Goal: Check status: Check status

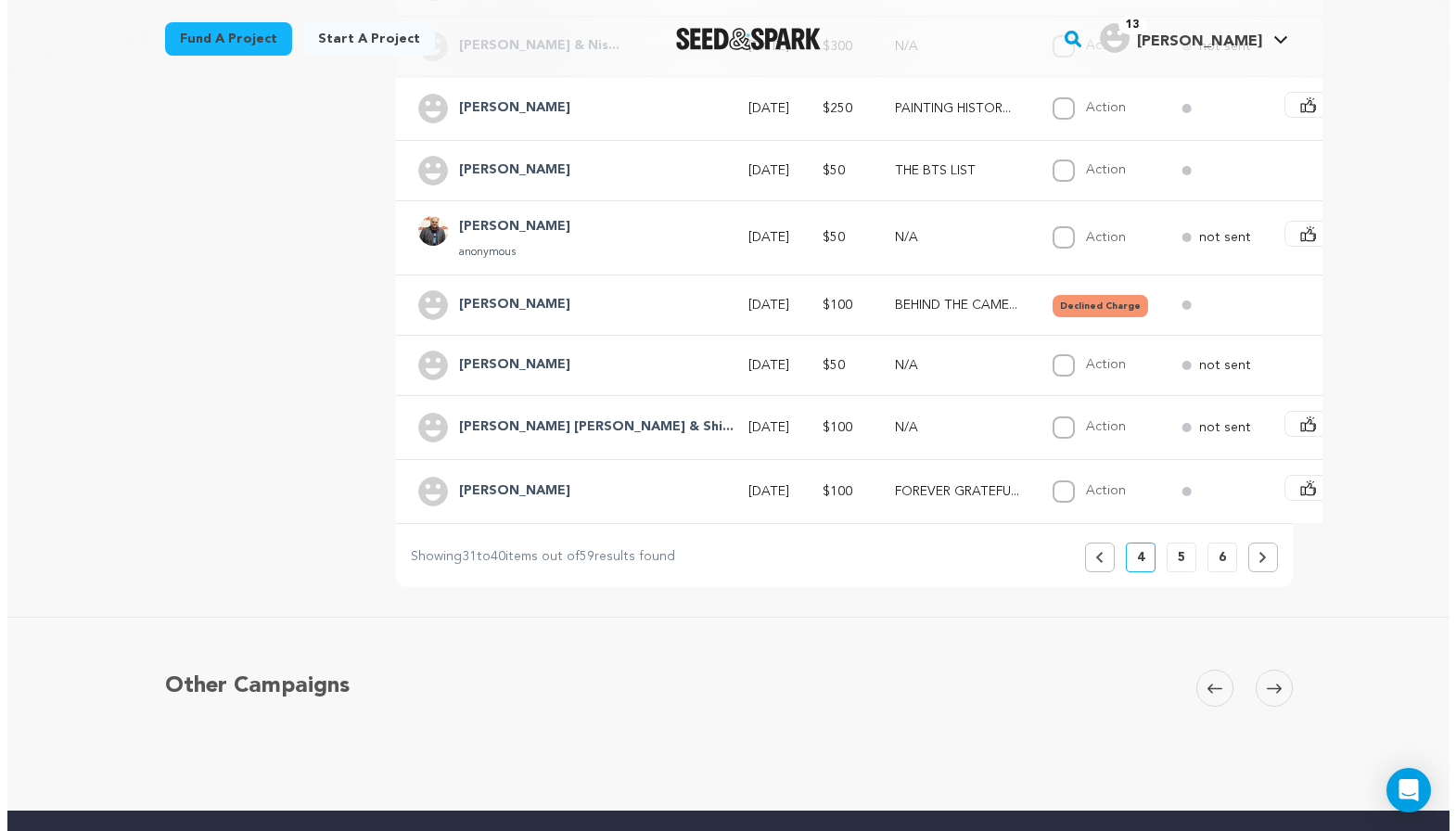
scroll to position [649, 0]
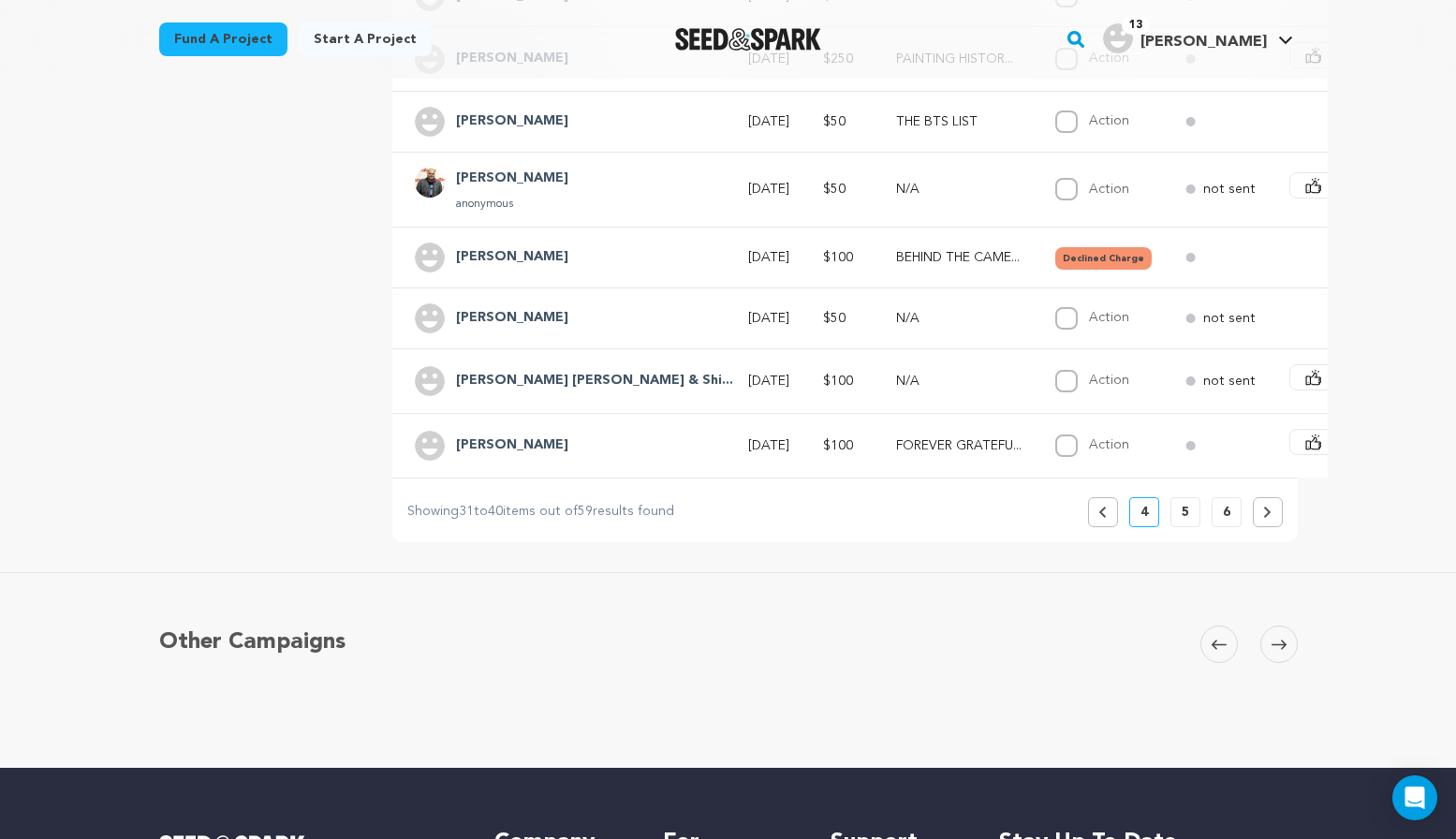
click at [1112, 527] on button "Previous" at bounding box center [1103, 512] width 30 height 30
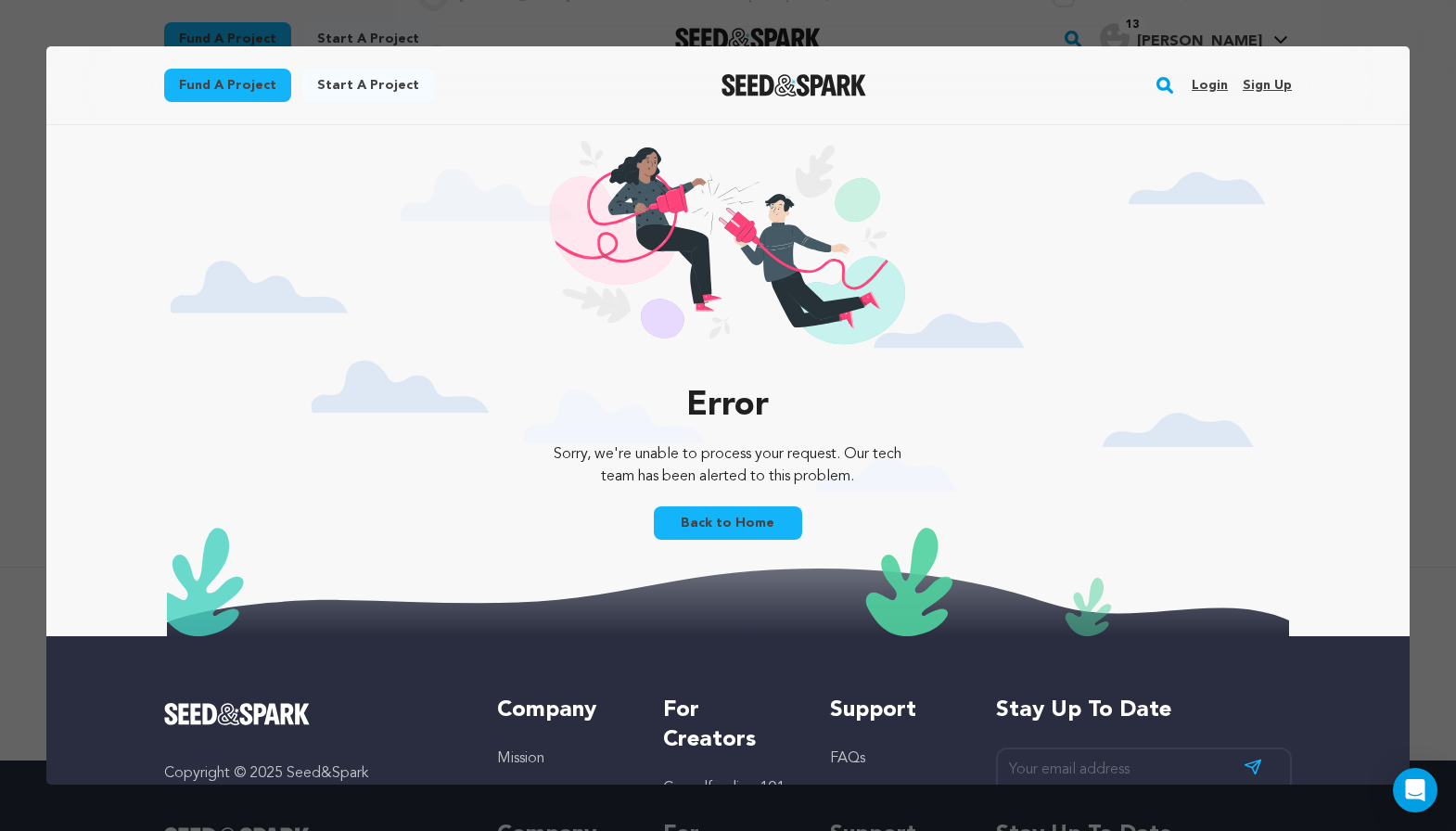
scroll to position [0, 0]
click at [1202, 89] on link "Login" at bounding box center [1209, 85] width 37 height 30
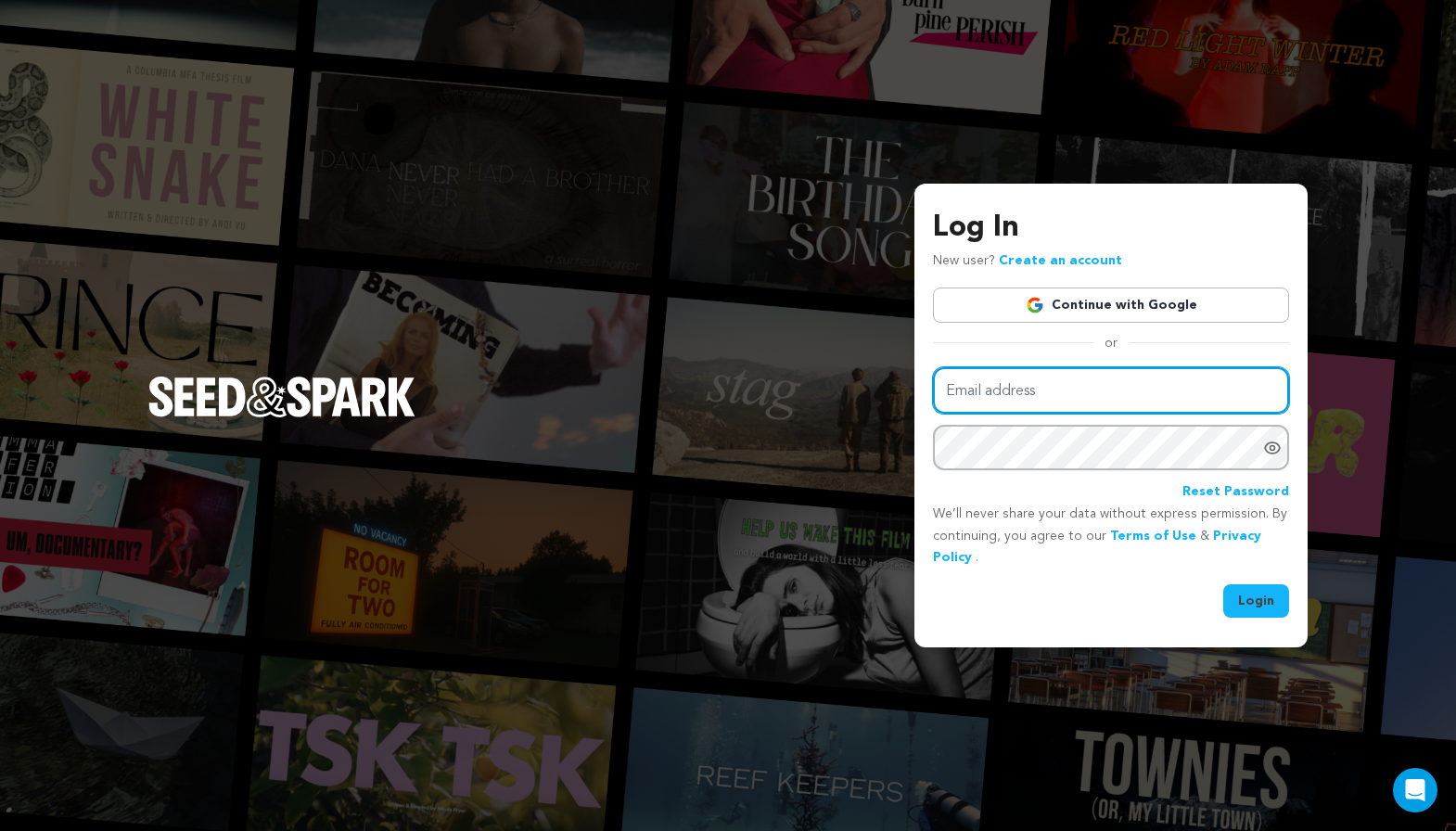
type input "[EMAIL_ADDRESS][DOMAIN_NAME]"
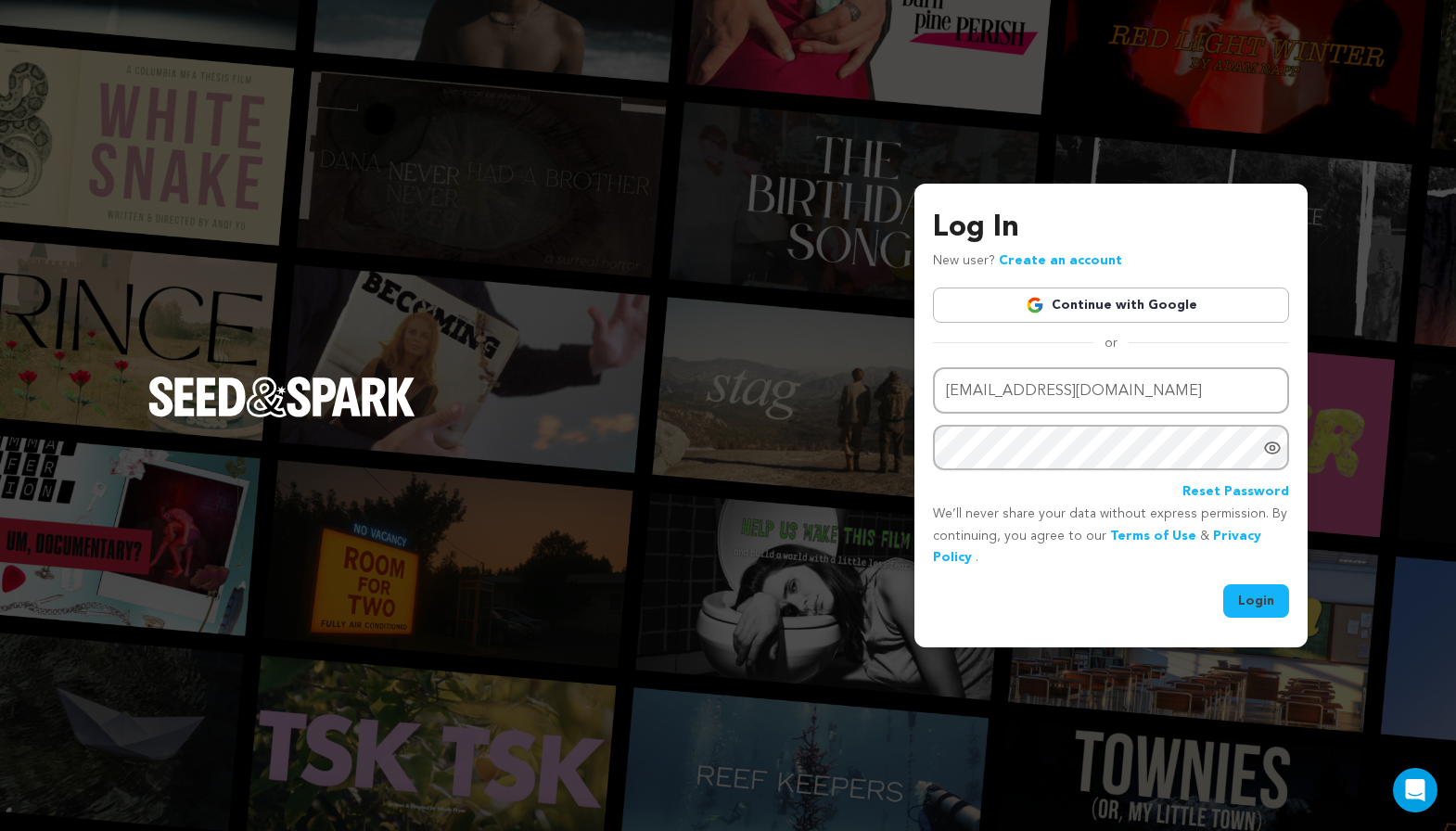
click at [1237, 603] on button "Login" at bounding box center [1256, 601] width 66 height 34
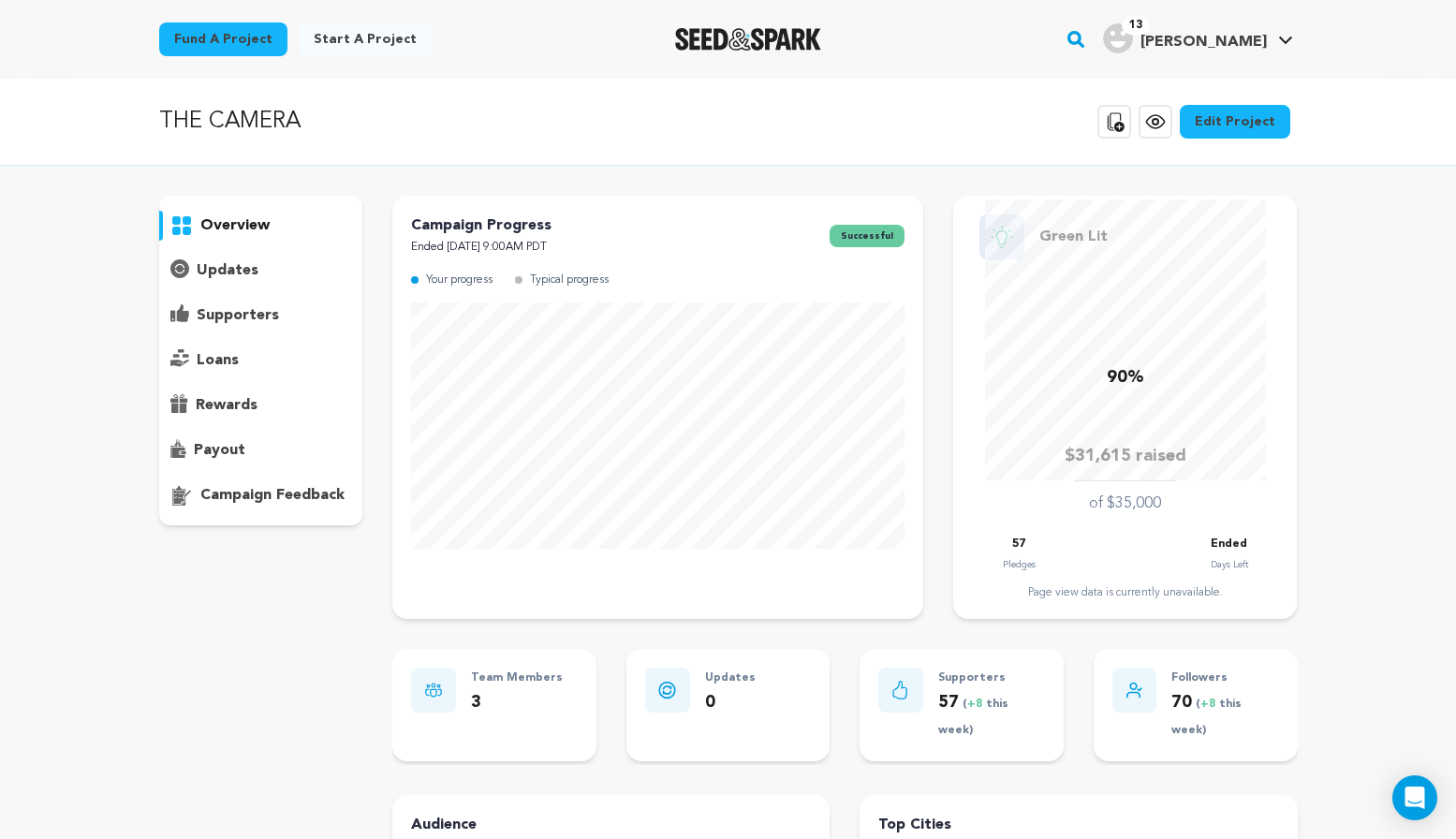
click at [232, 314] on p "supporters" at bounding box center [237, 316] width 82 height 23
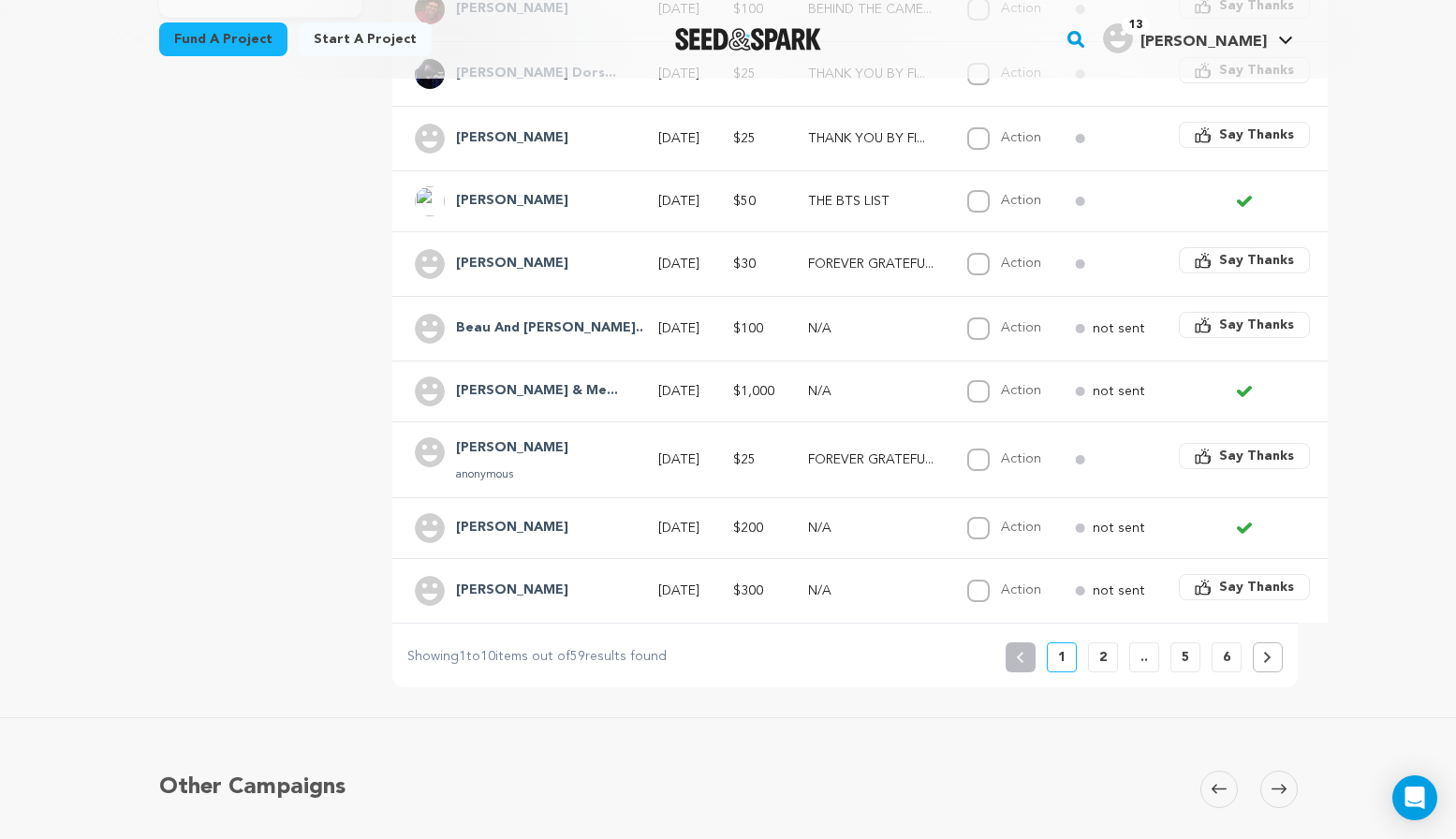
scroll to position [562, 0]
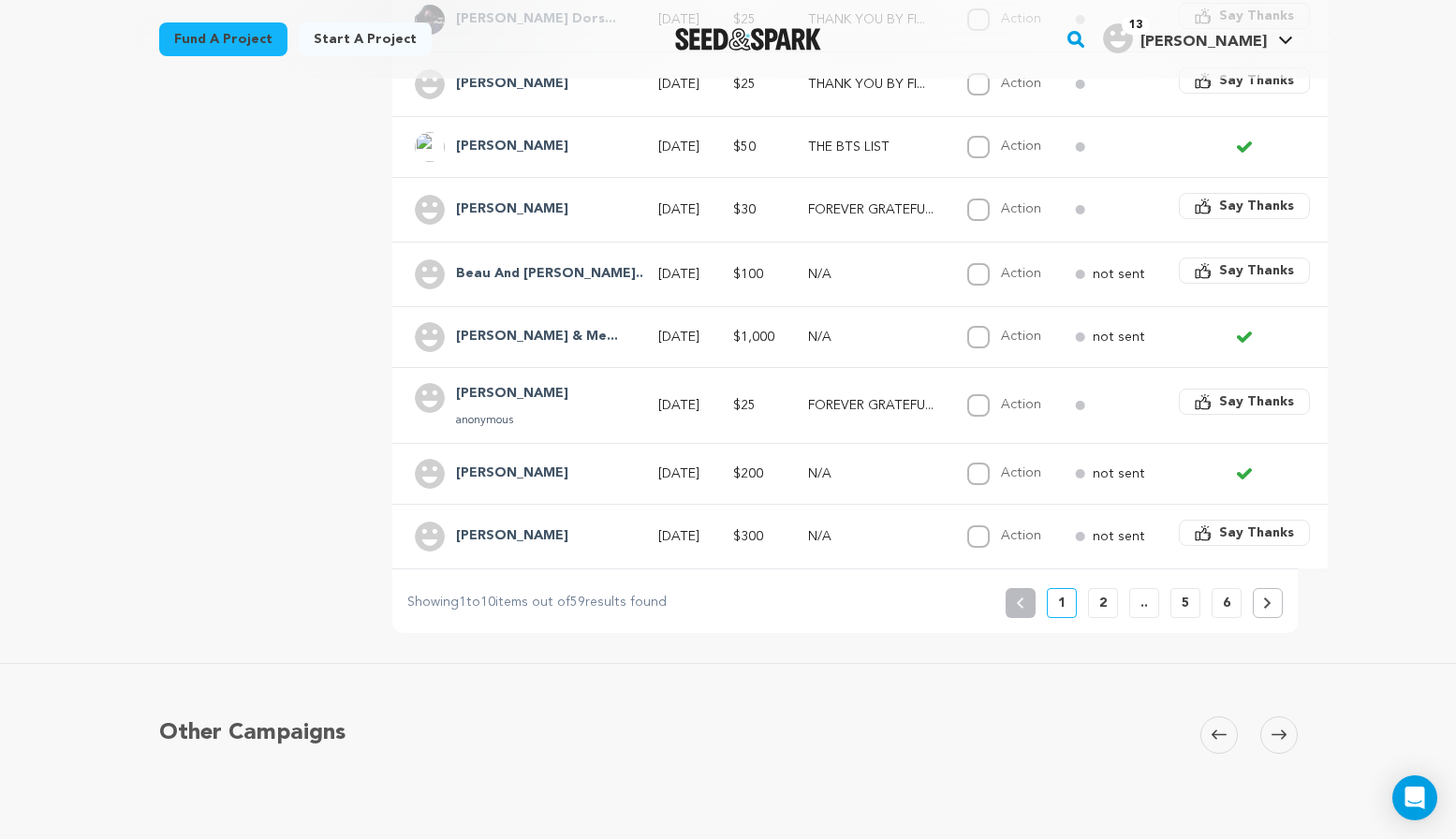
click at [1090, 611] on button "2" at bounding box center [1103, 603] width 30 height 30
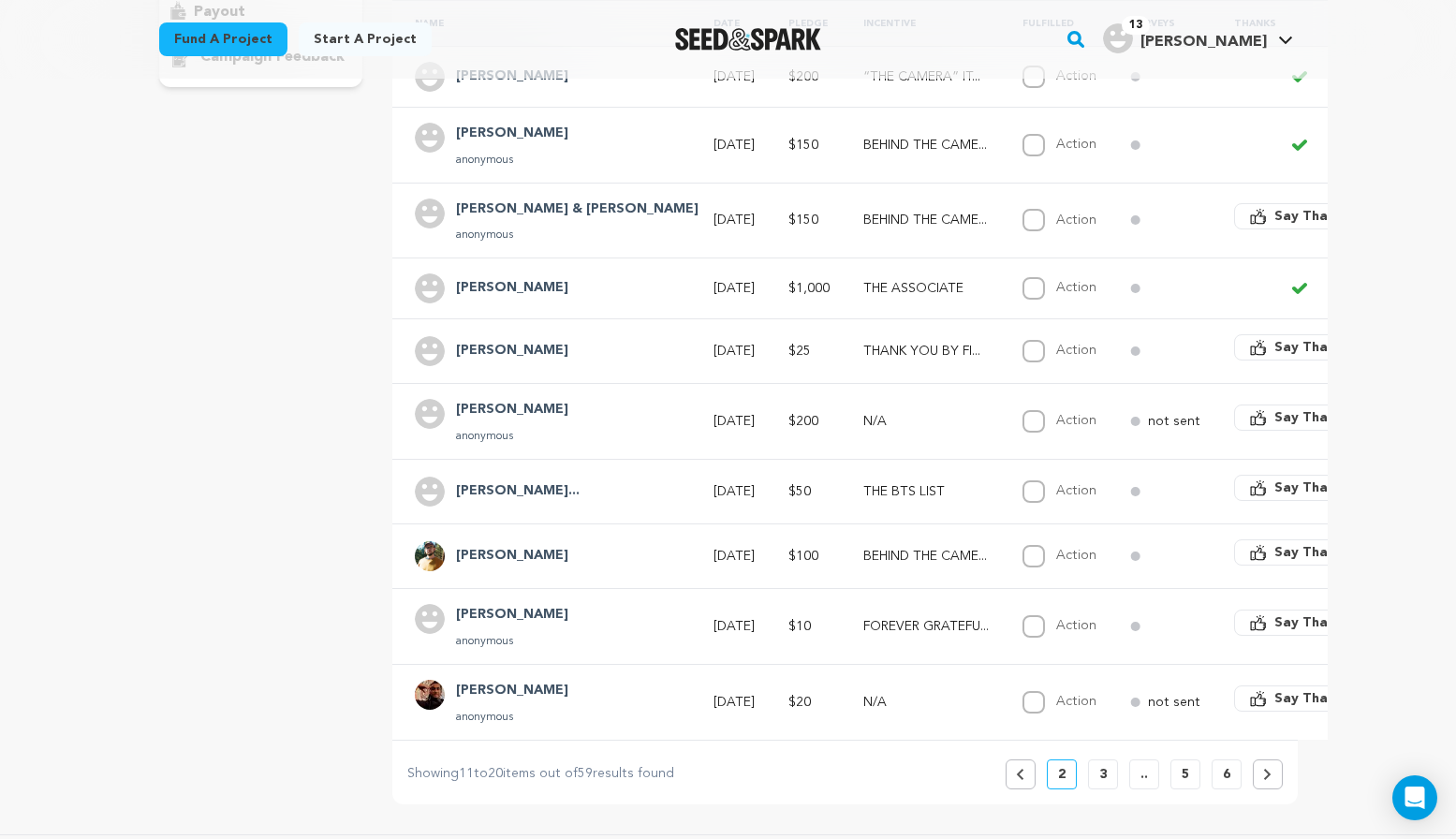
scroll to position [468, 0]
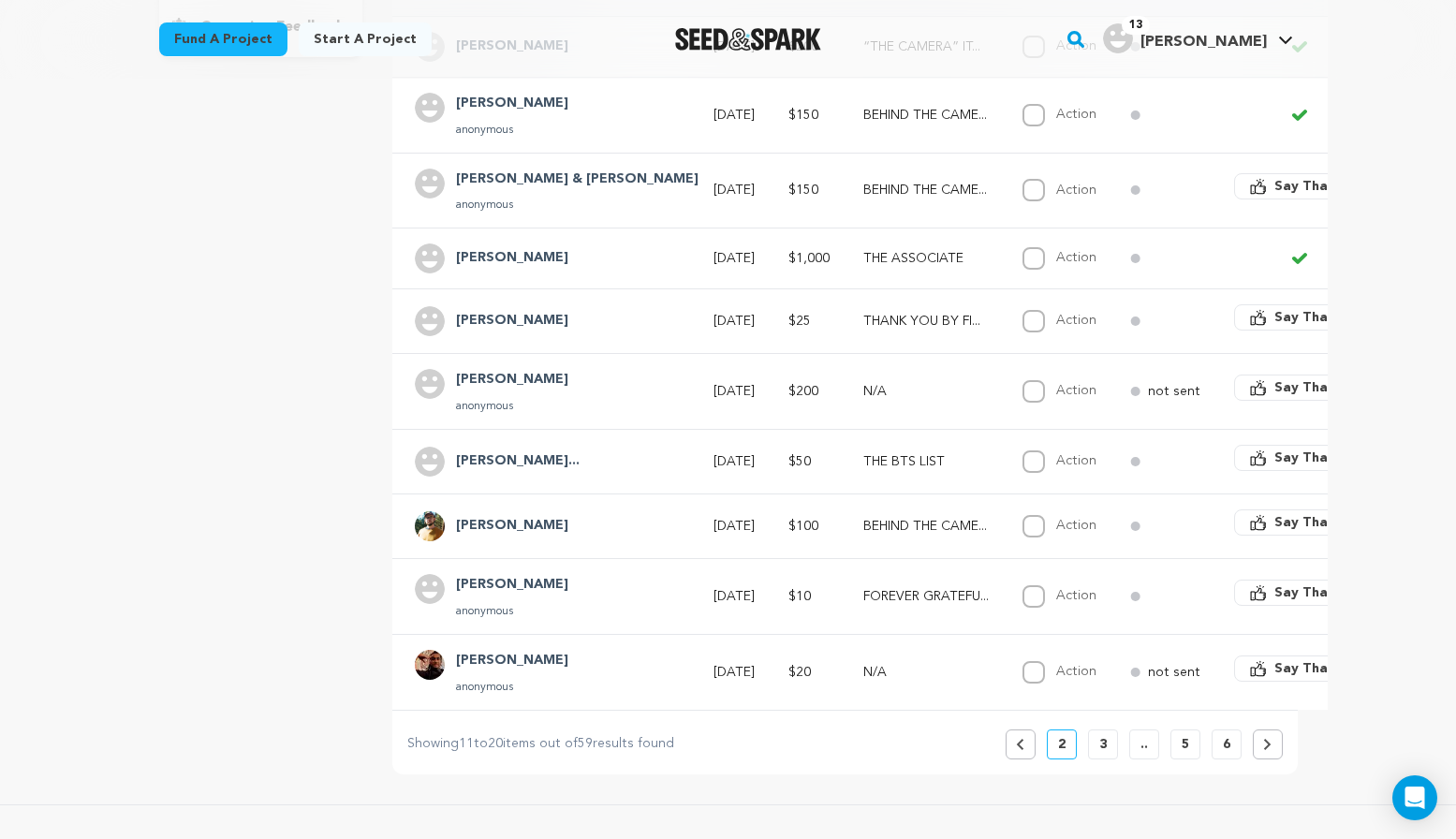
click at [1109, 759] on button "3" at bounding box center [1103, 744] width 30 height 30
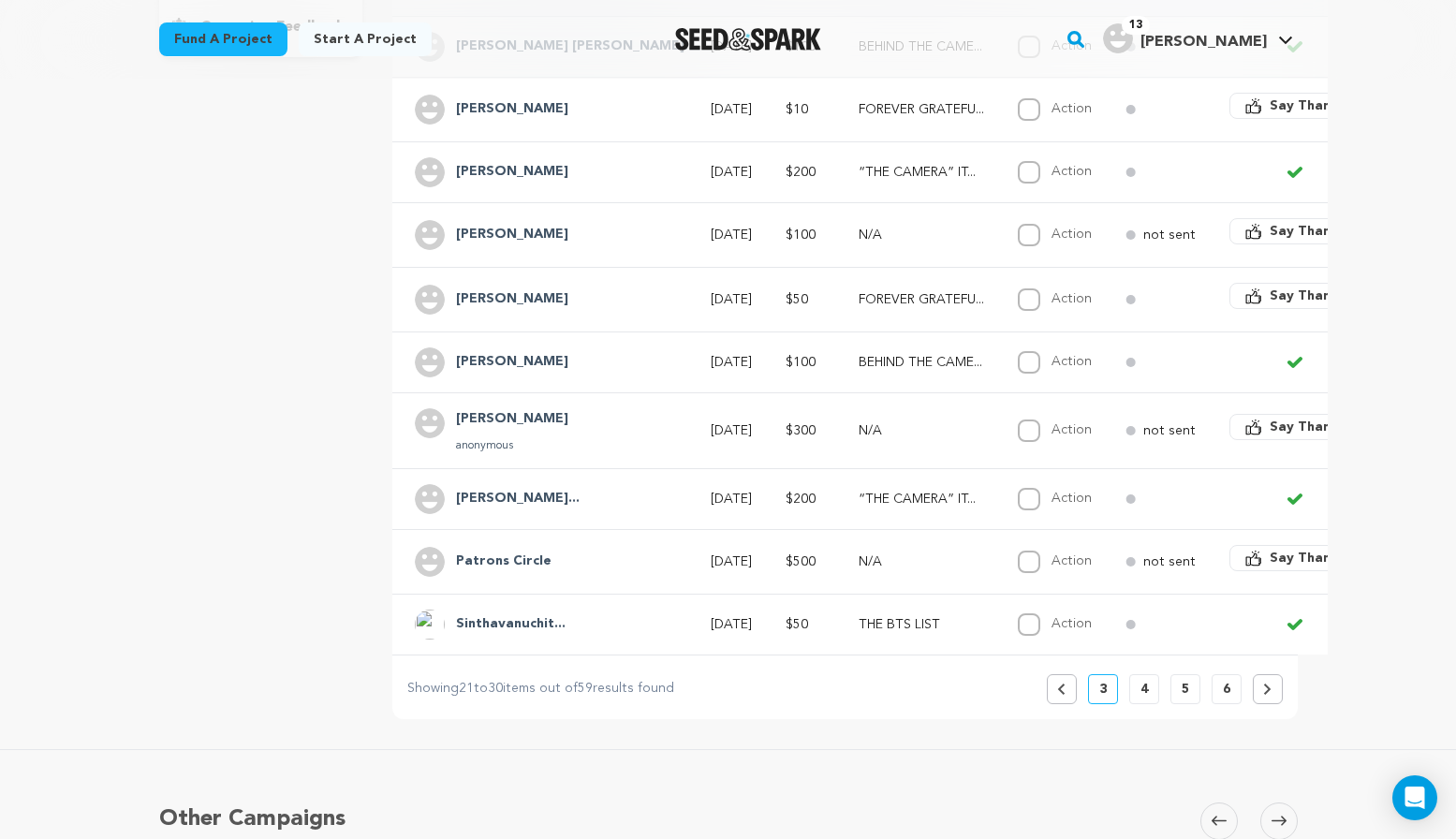
click at [1152, 704] on button "4" at bounding box center [1144, 689] width 30 height 30
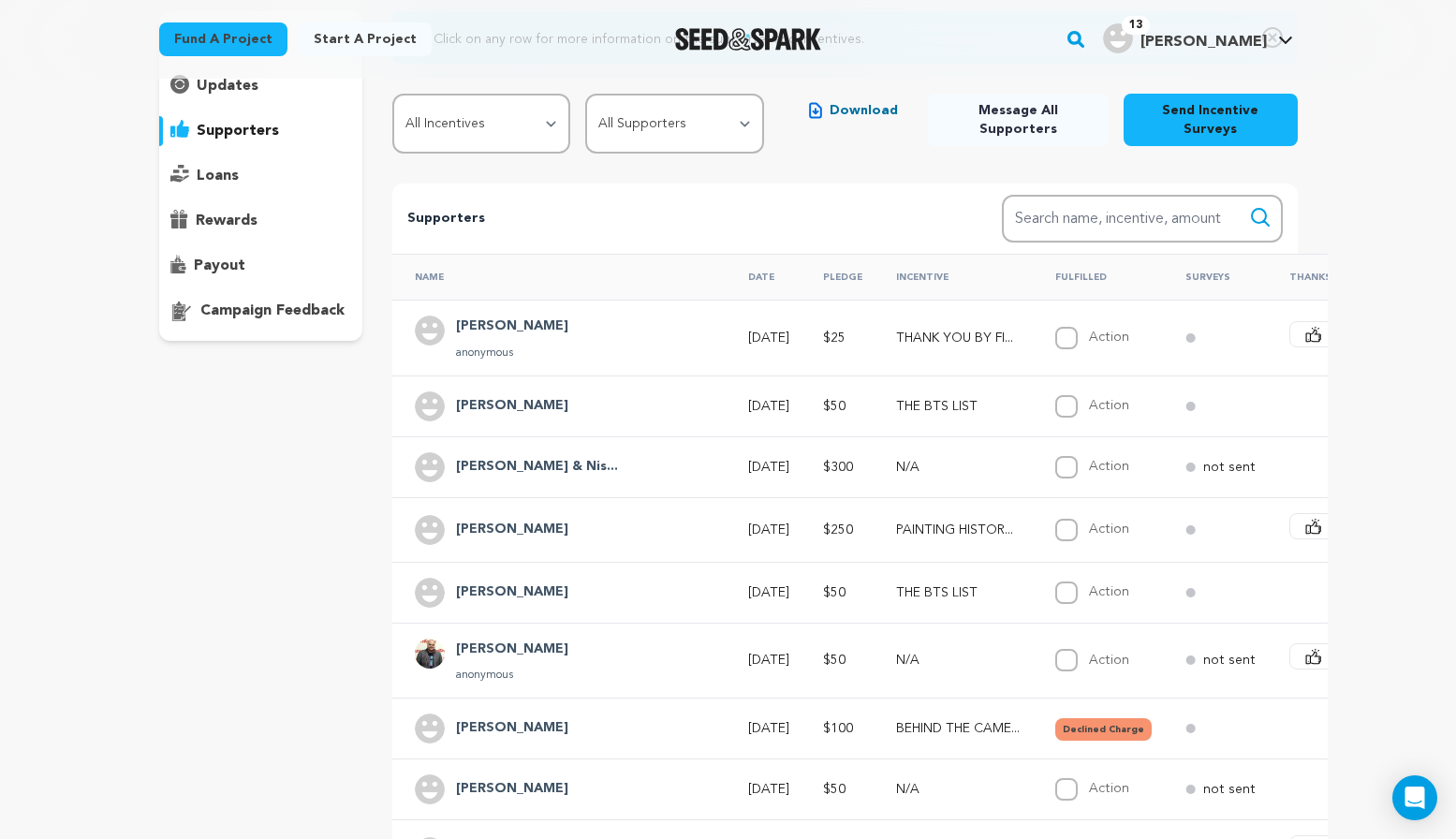
scroll to position [374, 0]
